Goal: Navigation & Orientation: Find specific page/section

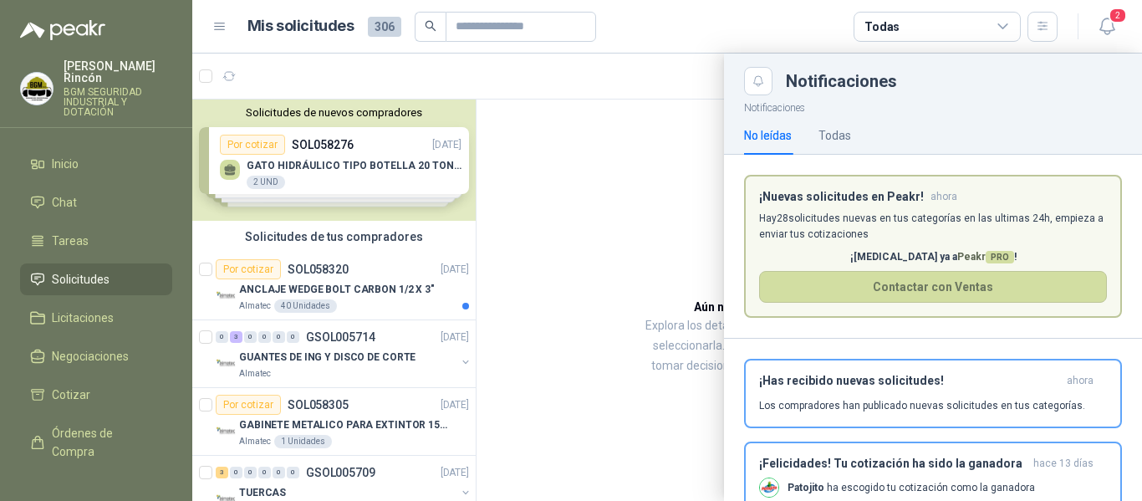
scroll to position [26, 0]
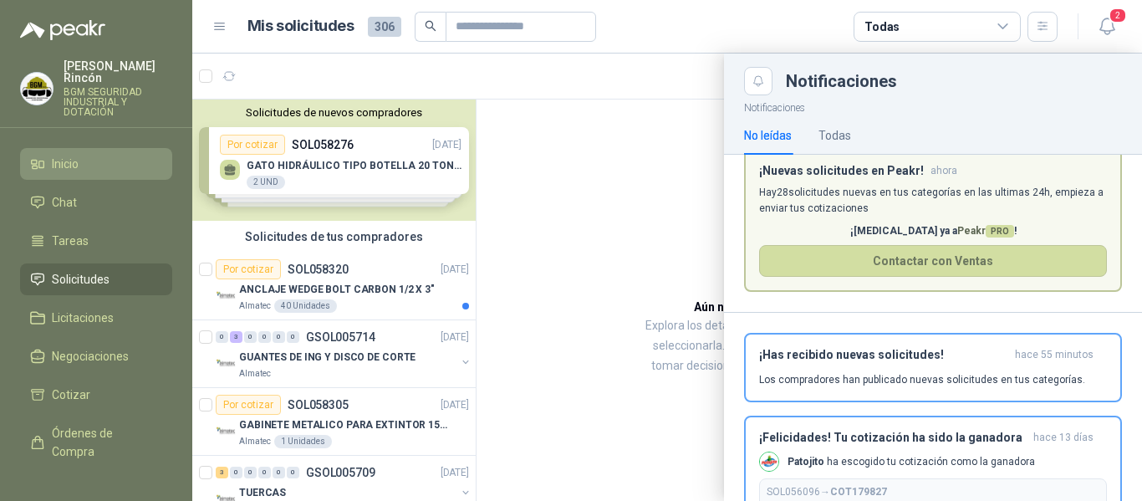
click at [93, 162] on link "Inicio" at bounding box center [96, 164] width 152 height 32
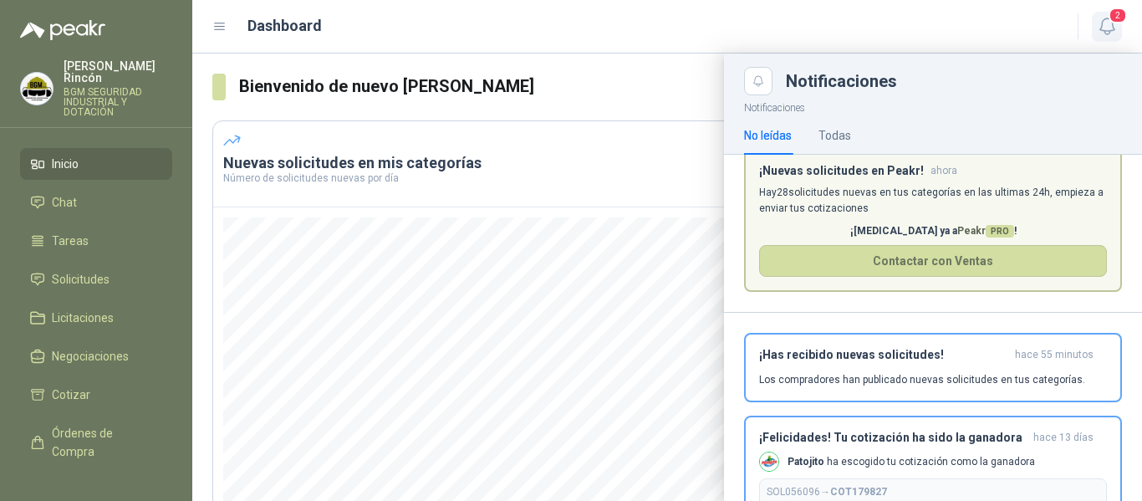
click at [1108, 23] on icon "button" at bounding box center [1106, 26] width 21 height 21
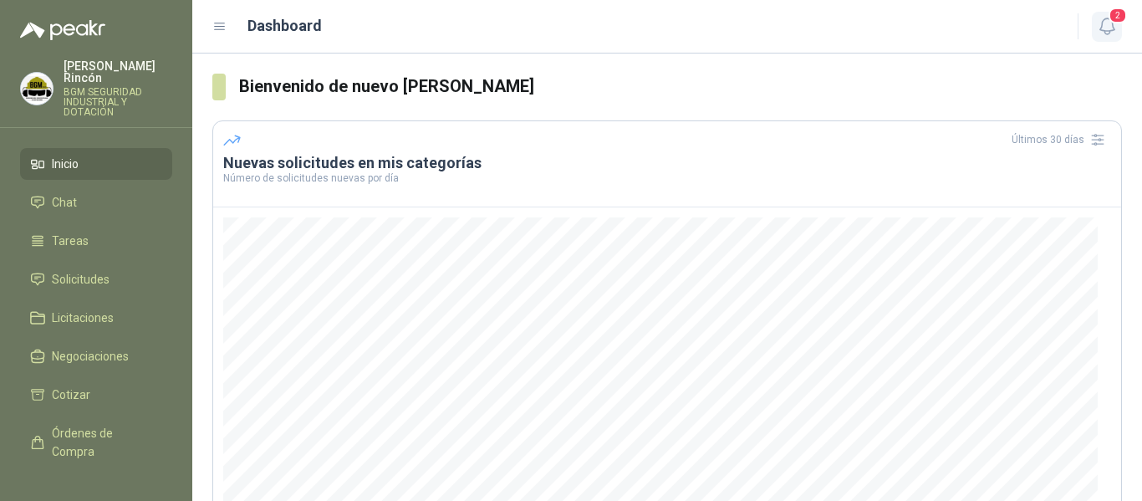
click at [1117, 34] on button "2" at bounding box center [1106, 27] width 30 height 30
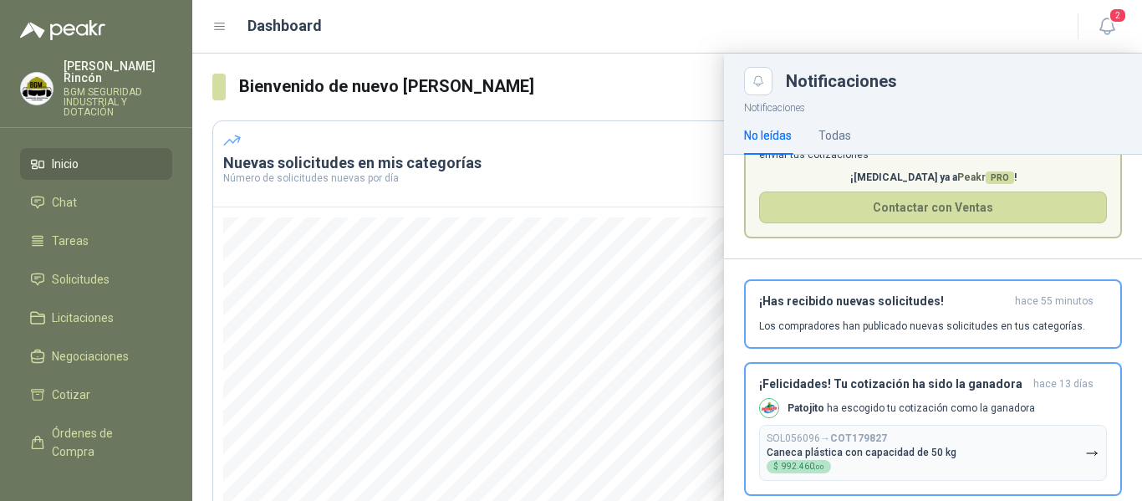
scroll to position [108, 0]
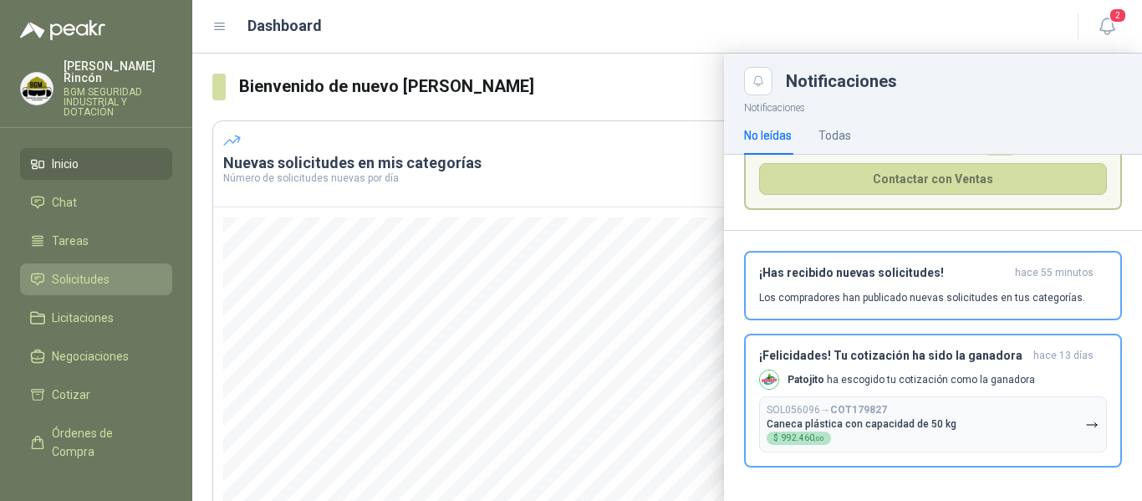
click at [145, 270] on li "Solicitudes" at bounding box center [96, 279] width 132 height 18
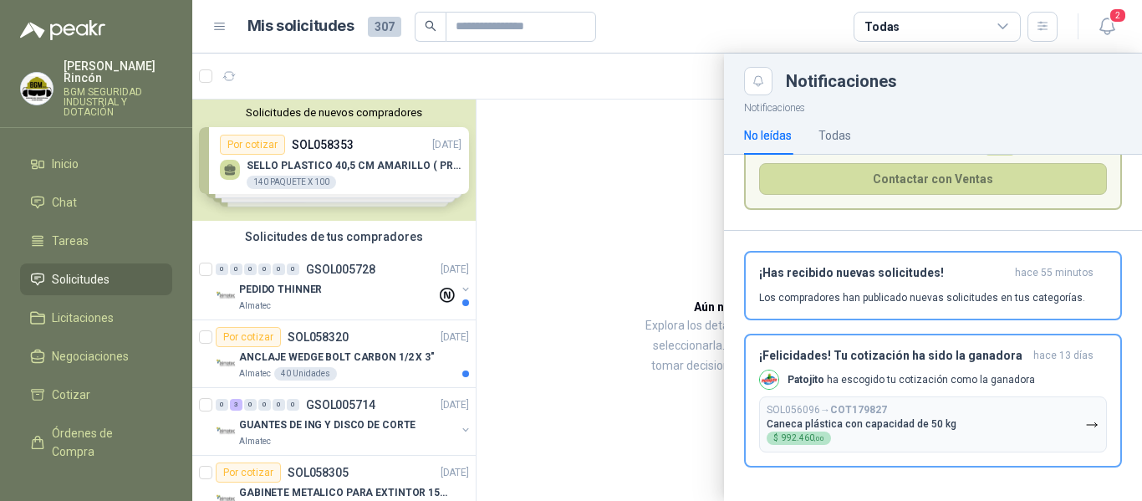
click at [376, 428] on div at bounding box center [666, 276] width 949 height 447
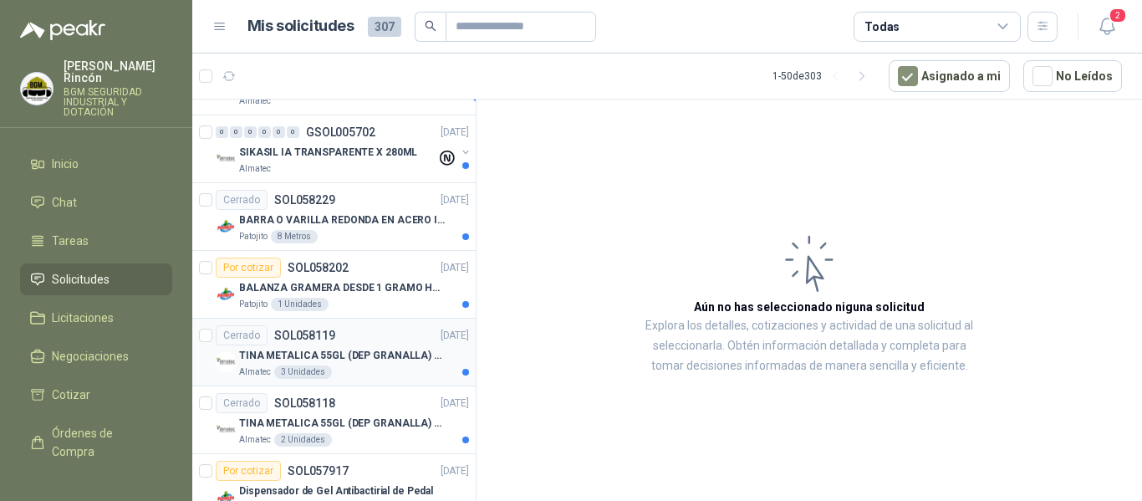
scroll to position [752, 0]
